Goal: Task Accomplishment & Management: Use online tool/utility

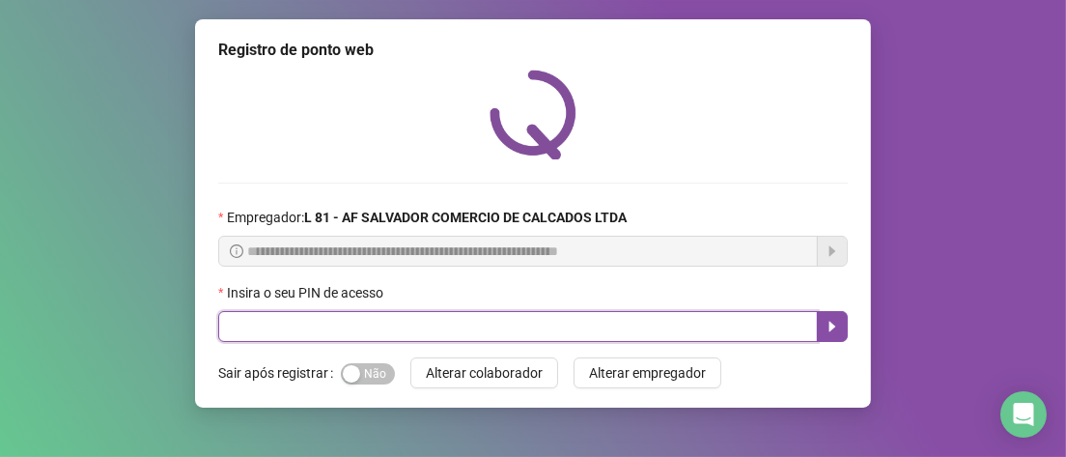
click at [312, 321] on input "text" at bounding box center [517, 326] width 599 height 31
type input "*****"
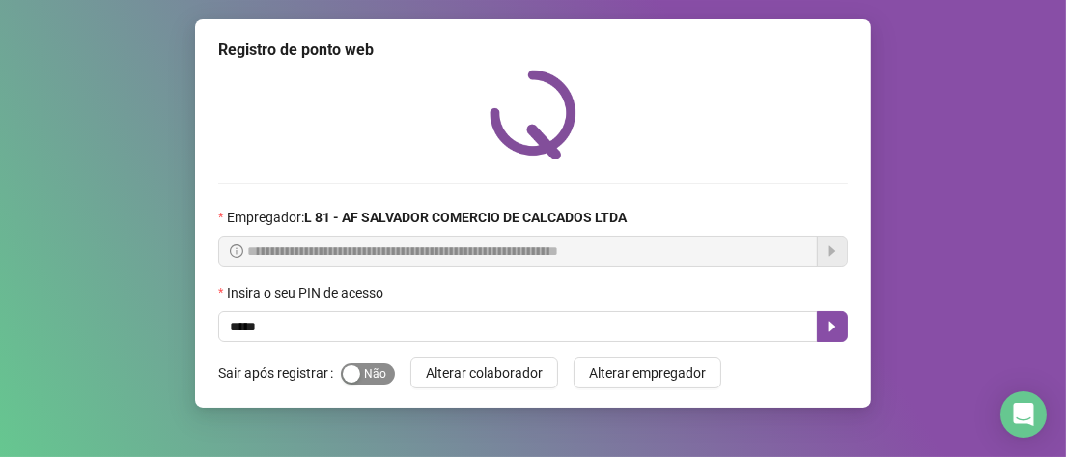
click at [349, 376] on div "button" at bounding box center [351, 373] width 17 height 17
click at [826, 320] on icon "caret-right" at bounding box center [831, 326] width 15 height 15
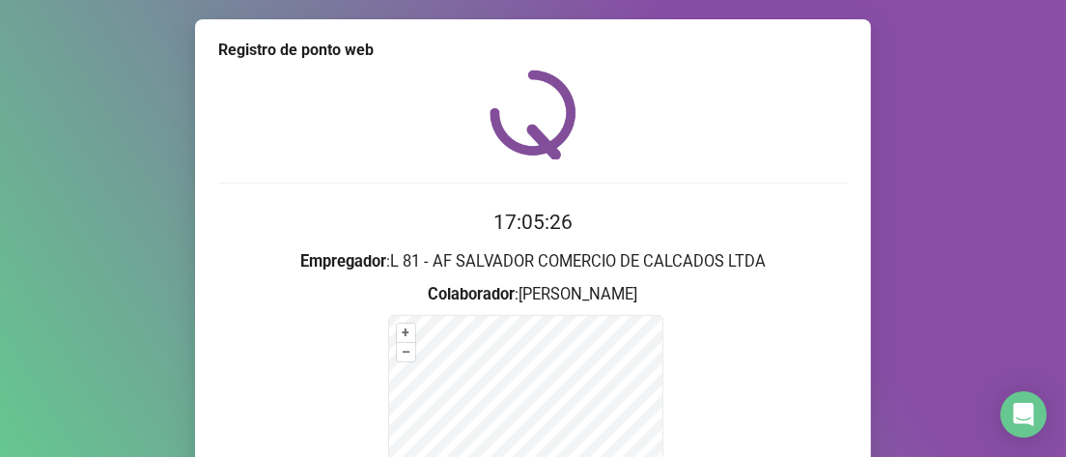
scroll to position [290, 0]
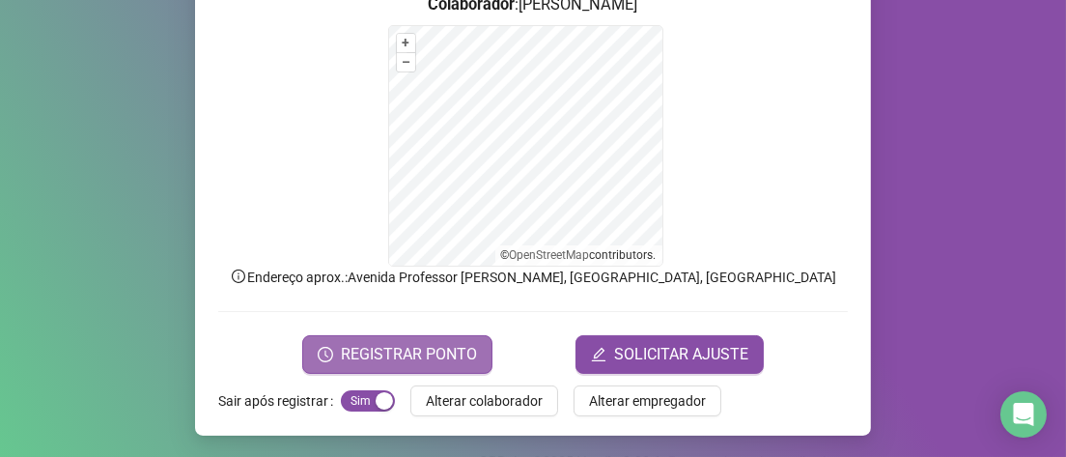
click at [417, 353] on span "REGISTRAR PONTO" at bounding box center [409, 354] width 136 height 23
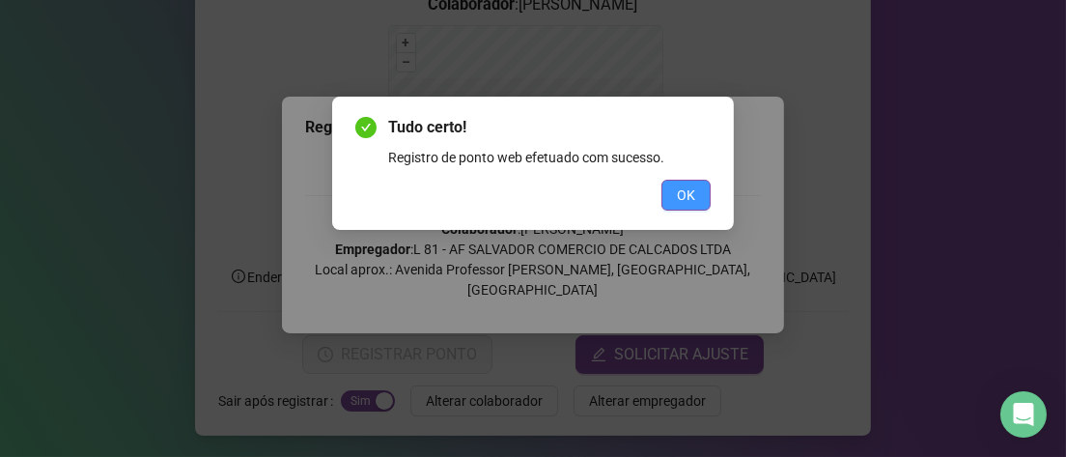
click at [682, 192] on span "OK" at bounding box center [686, 194] width 18 height 21
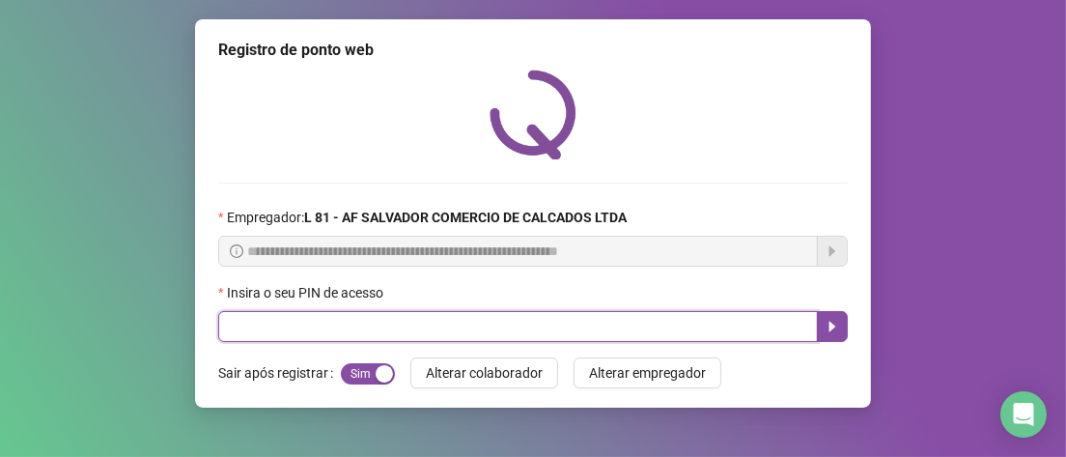
click at [446, 333] on input "text" at bounding box center [517, 326] width 599 height 31
type input "*****"
click at [839, 331] on icon "caret-right" at bounding box center [831, 326] width 15 height 15
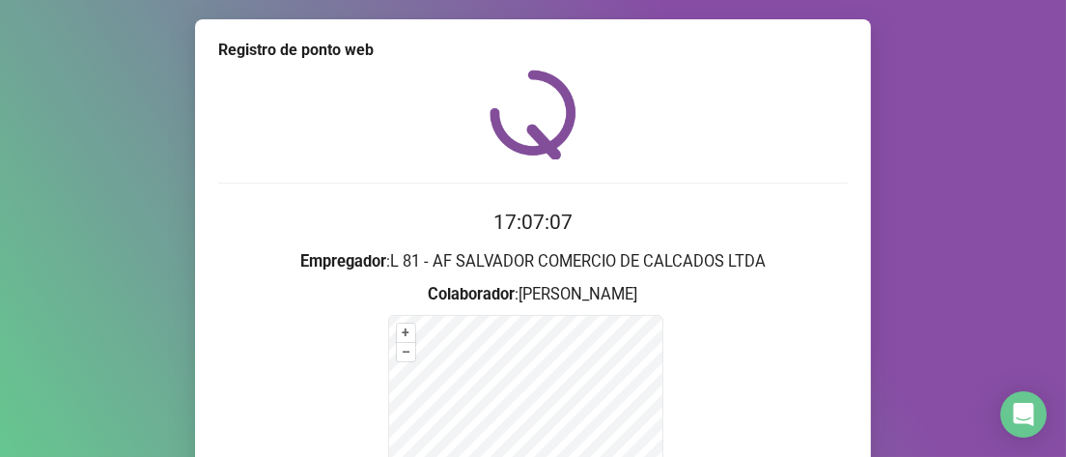
scroll to position [290, 0]
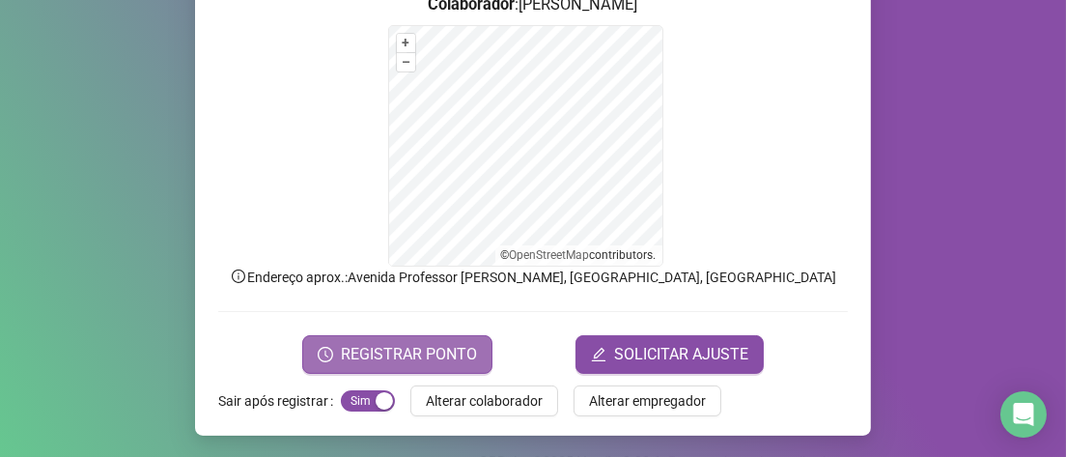
click at [353, 350] on span "REGISTRAR PONTO" at bounding box center [409, 354] width 136 height 23
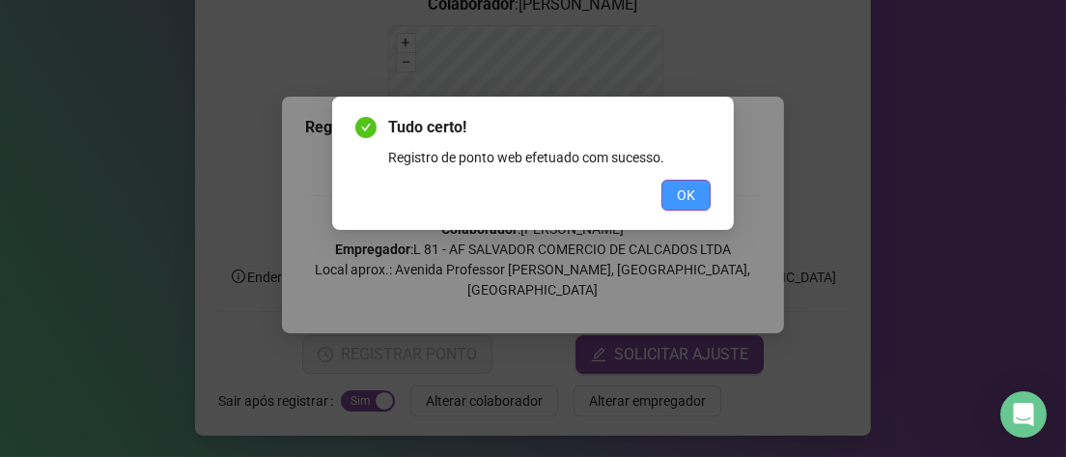
click at [684, 185] on span "OK" at bounding box center [686, 194] width 18 height 21
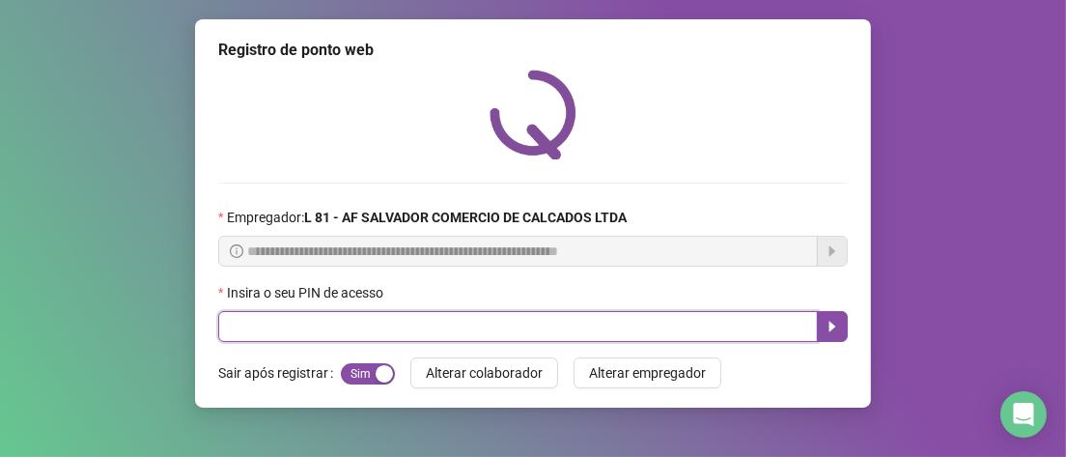
click at [282, 324] on input "text" at bounding box center [517, 326] width 599 height 31
type input "*****"
click at [832, 334] on icon "caret-right" at bounding box center [831, 326] width 15 height 15
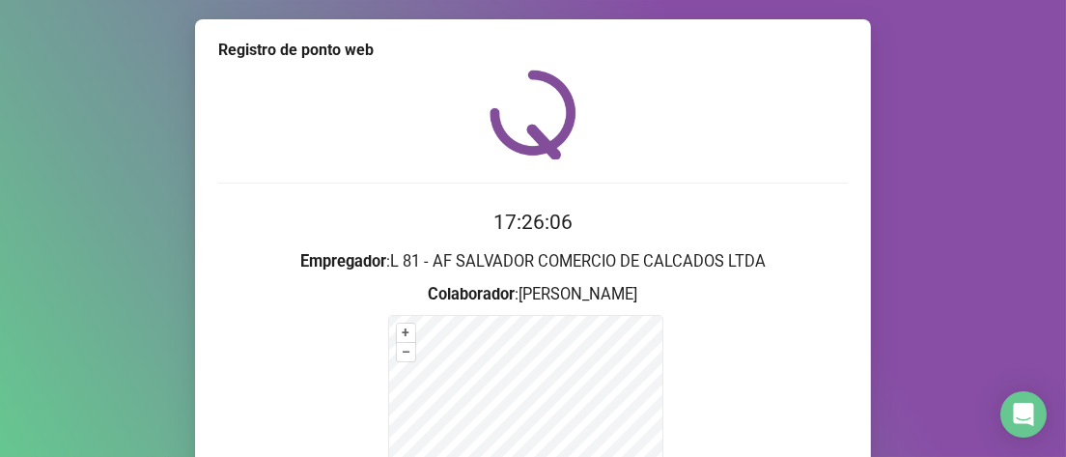
scroll to position [290, 0]
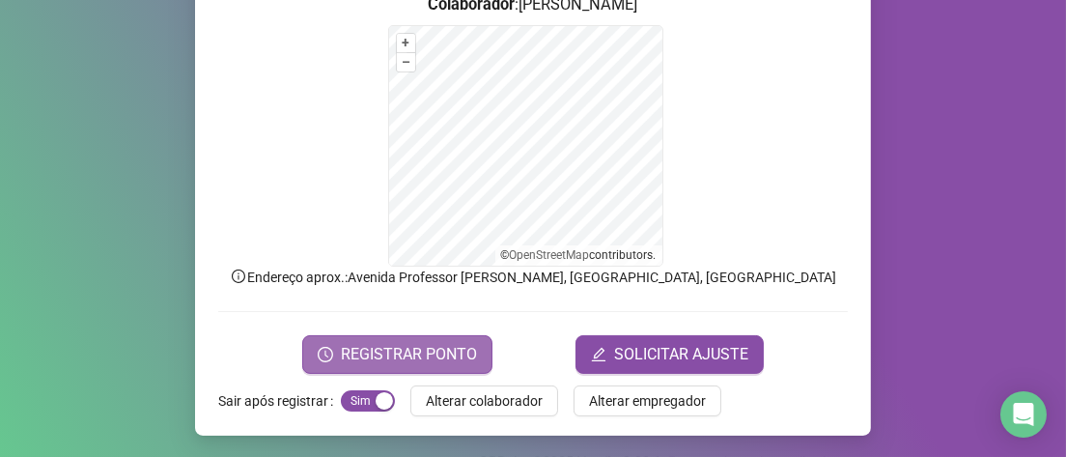
click at [418, 348] on span "REGISTRAR PONTO" at bounding box center [409, 354] width 136 height 23
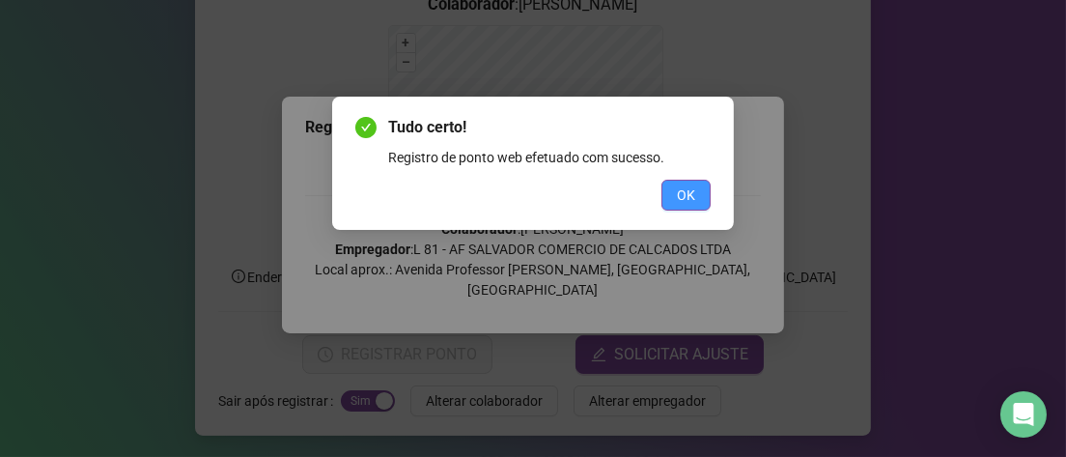
click at [686, 206] on button "OK" at bounding box center [685, 195] width 49 height 31
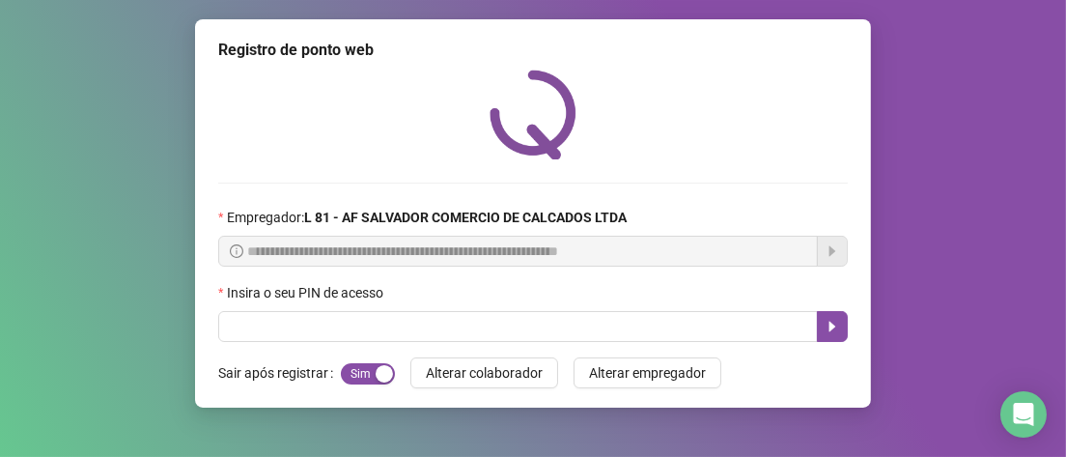
scroll to position [0, 0]
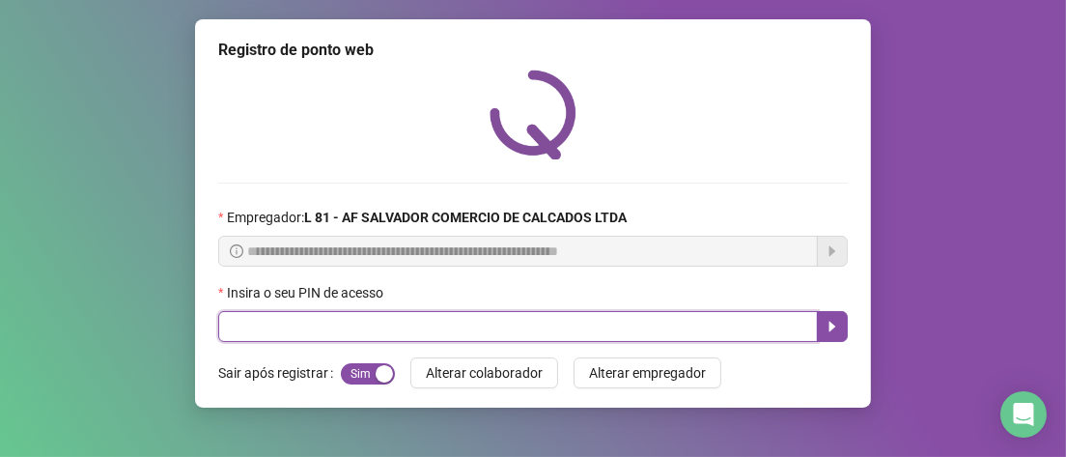
click at [295, 330] on input "text" at bounding box center [517, 326] width 599 height 31
type input "*****"
click at [830, 327] on icon "caret-right" at bounding box center [832, 326] width 7 height 11
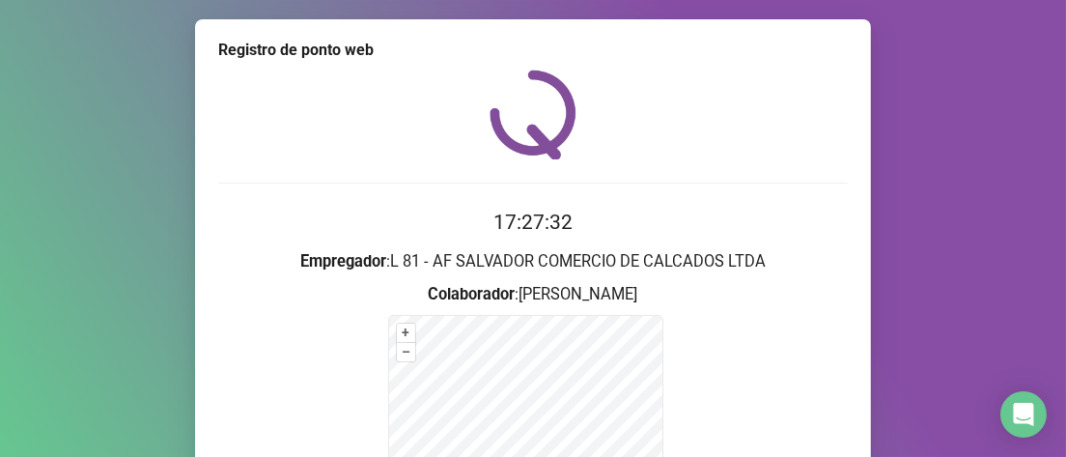
scroll to position [290, 0]
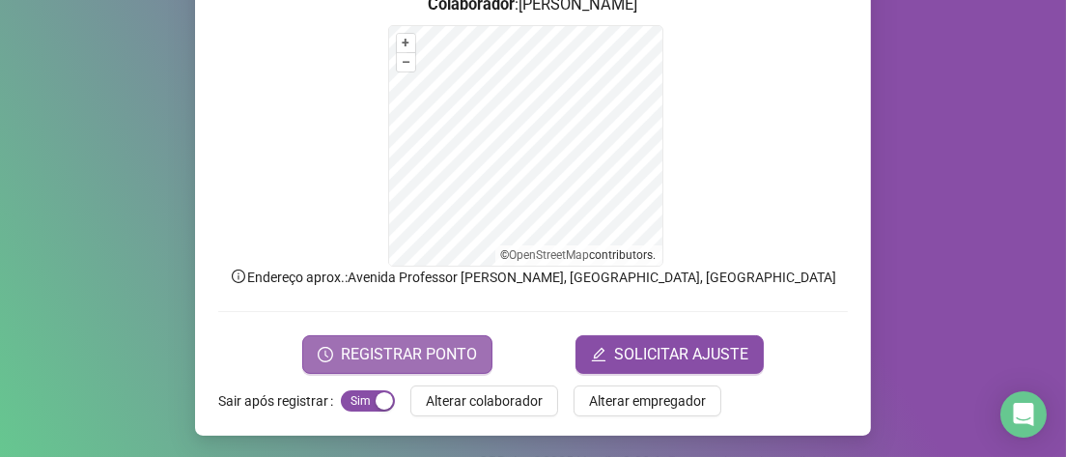
click at [409, 349] on span "REGISTRAR PONTO" at bounding box center [409, 354] width 136 height 23
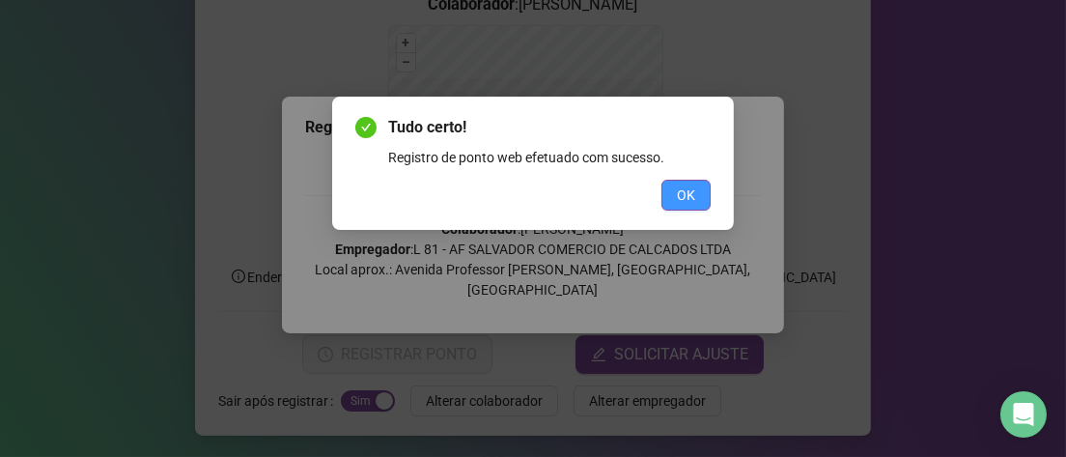
click at [683, 191] on span "OK" at bounding box center [686, 194] width 18 height 21
